Goal: Task Accomplishment & Management: Use online tool/utility

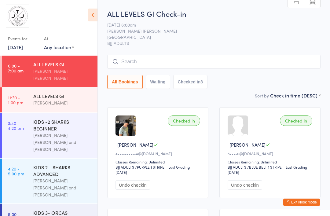
click at [299, 201] on button "Exit kiosk mode" at bounding box center [301, 201] width 37 height 7
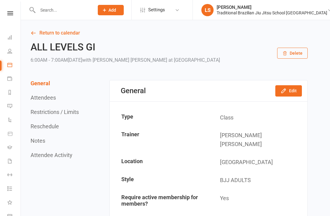
click at [15, 13] on link at bounding box center [10, 13] width 22 height 4
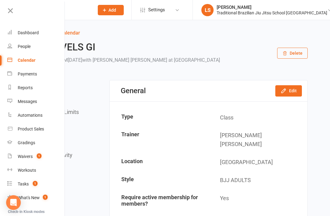
click at [23, 33] on div "Dashboard" at bounding box center [28, 32] width 21 height 5
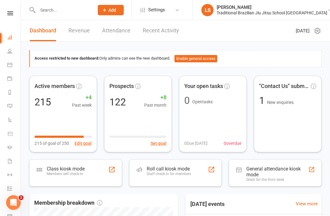
click at [179, 169] on div "Roll call kiosk mode" at bounding box center [168, 169] width 44 height 6
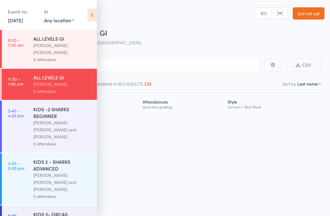
click at [93, 13] on icon at bounding box center [91, 15] width 9 height 13
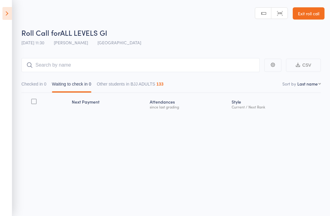
scroll to position [4, 0]
click at [12, 16] on icon at bounding box center [6, 13] width 9 height 13
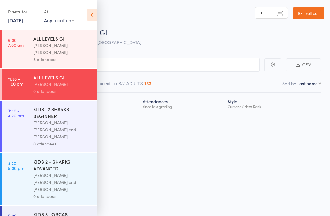
click at [53, 88] on div "0 attendees" at bounding box center [62, 91] width 58 height 7
click at [91, 11] on icon at bounding box center [91, 15] width 9 height 13
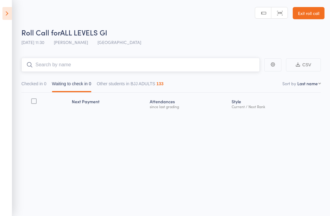
click at [53, 63] on input "search" at bounding box center [140, 65] width 238 height 14
